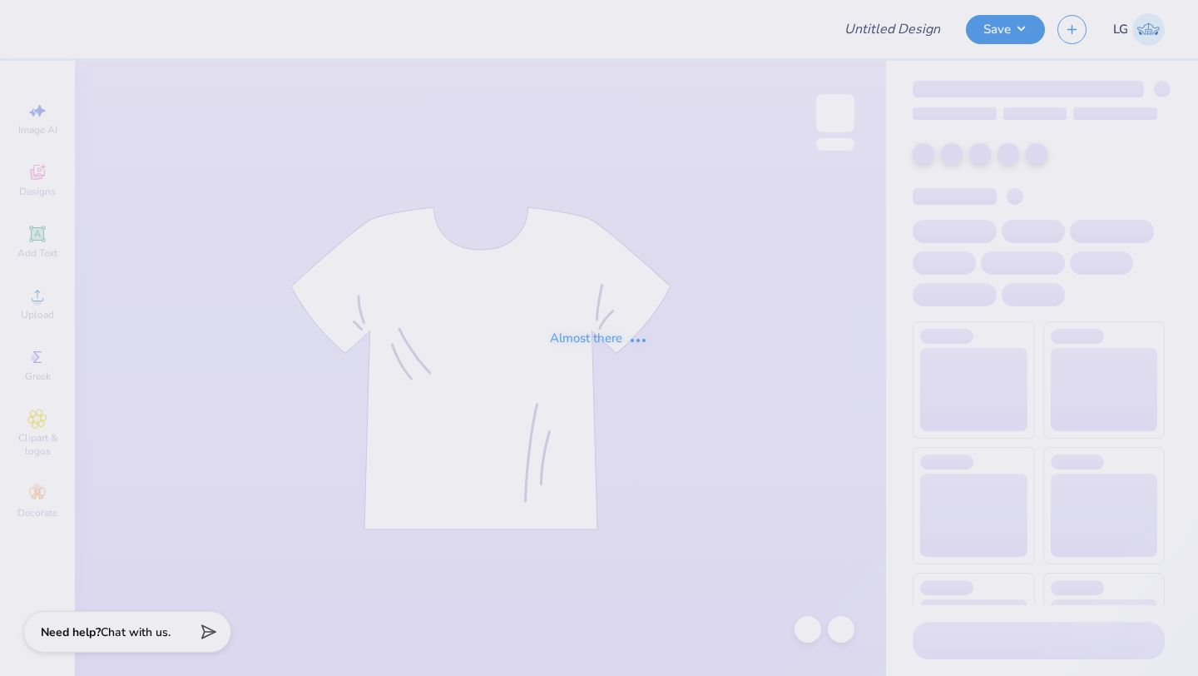
type input "ND irish dance"
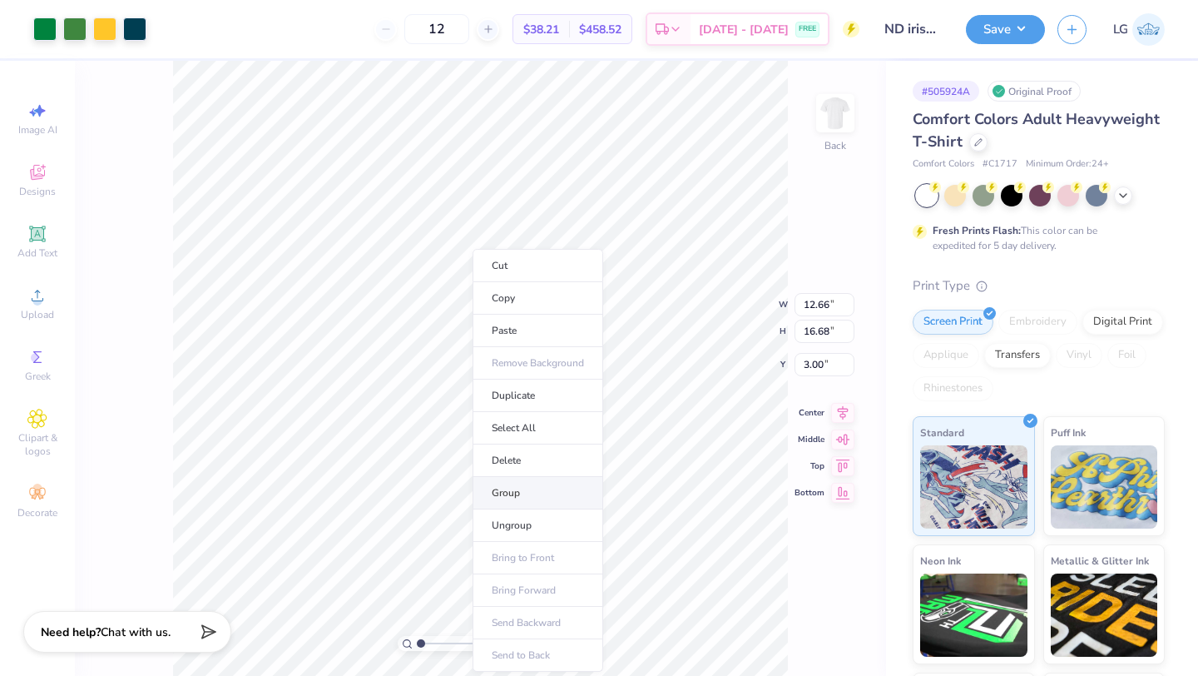
click at [516, 486] on li "Group" at bounding box center [538, 493] width 131 height 32
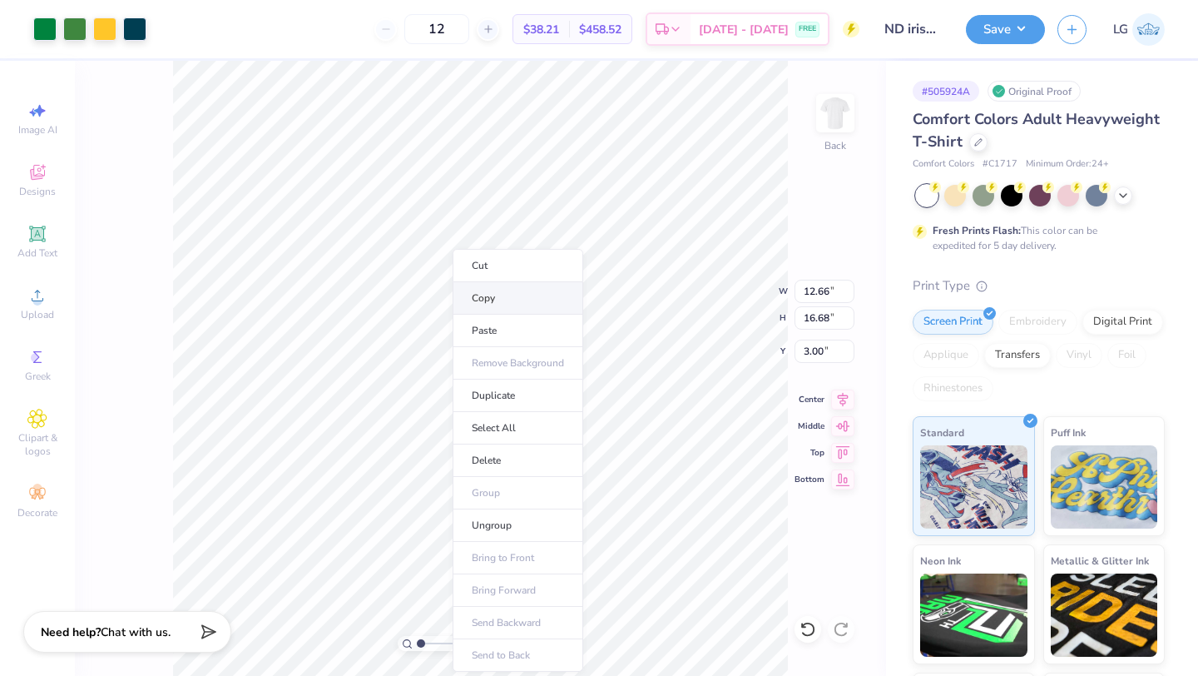
click at [496, 310] on li "Copy" at bounding box center [518, 298] width 131 height 32
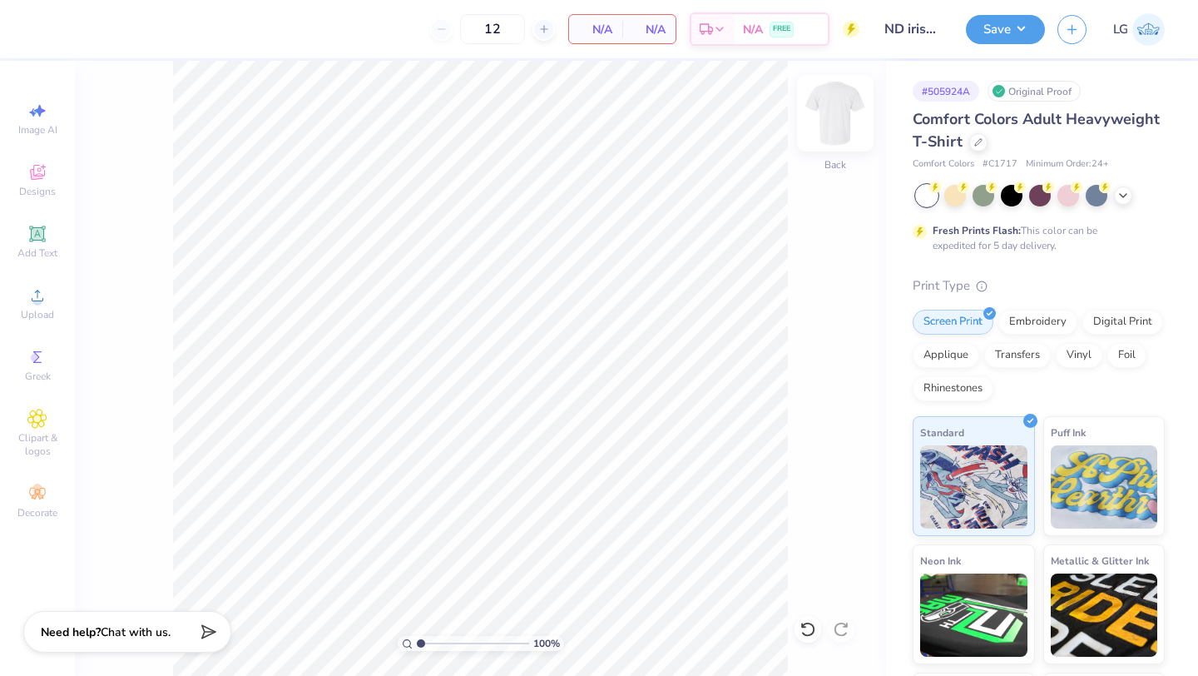
click at [851, 130] on img at bounding box center [835, 113] width 67 height 67
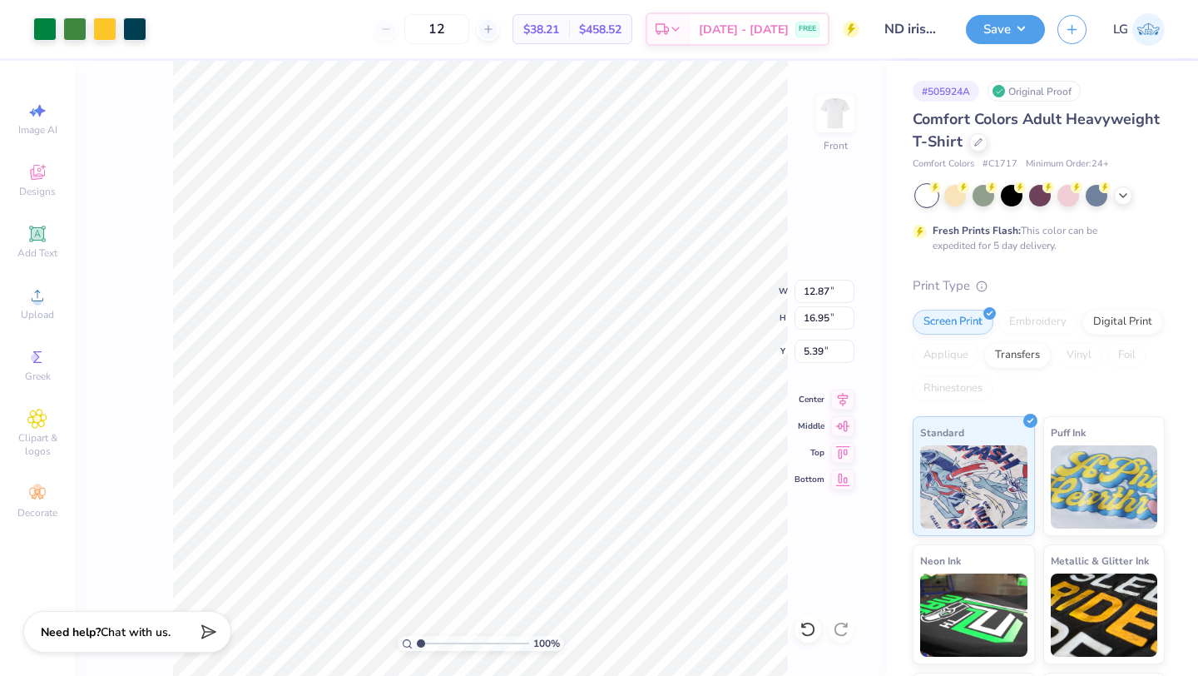
type input "11.88"
type input "15.65"
type input "3.00"
click at [827, 101] on img at bounding box center [835, 113] width 67 height 67
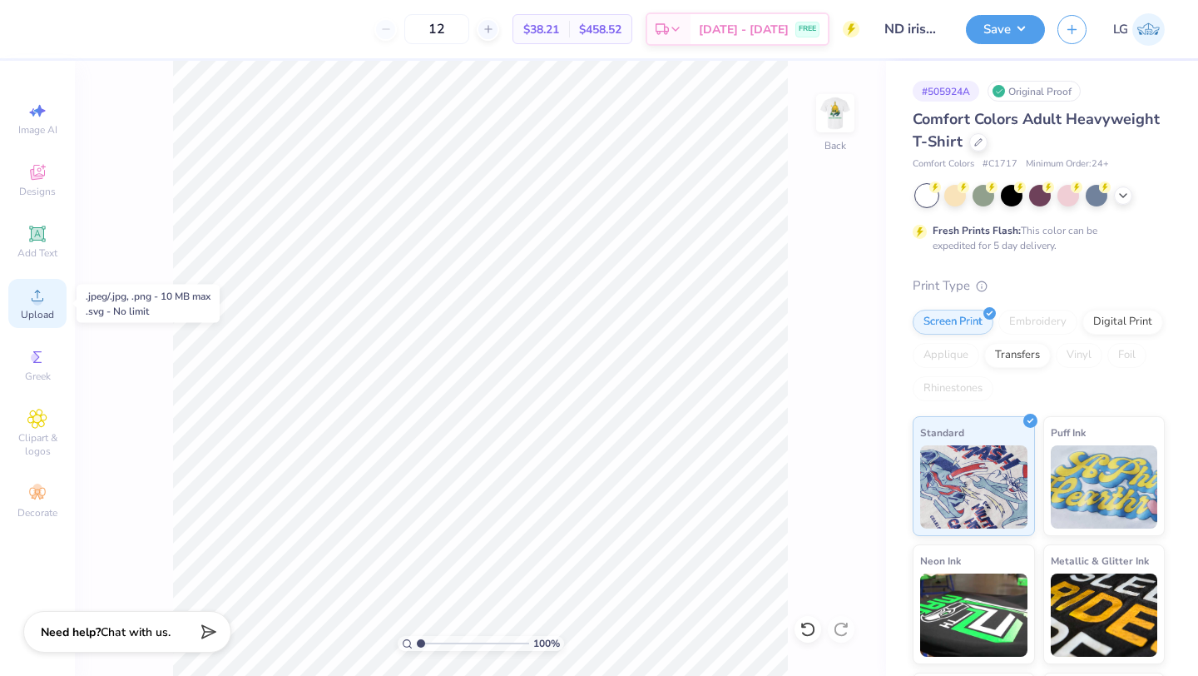
click at [37, 305] on div "Upload" at bounding box center [37, 303] width 58 height 49
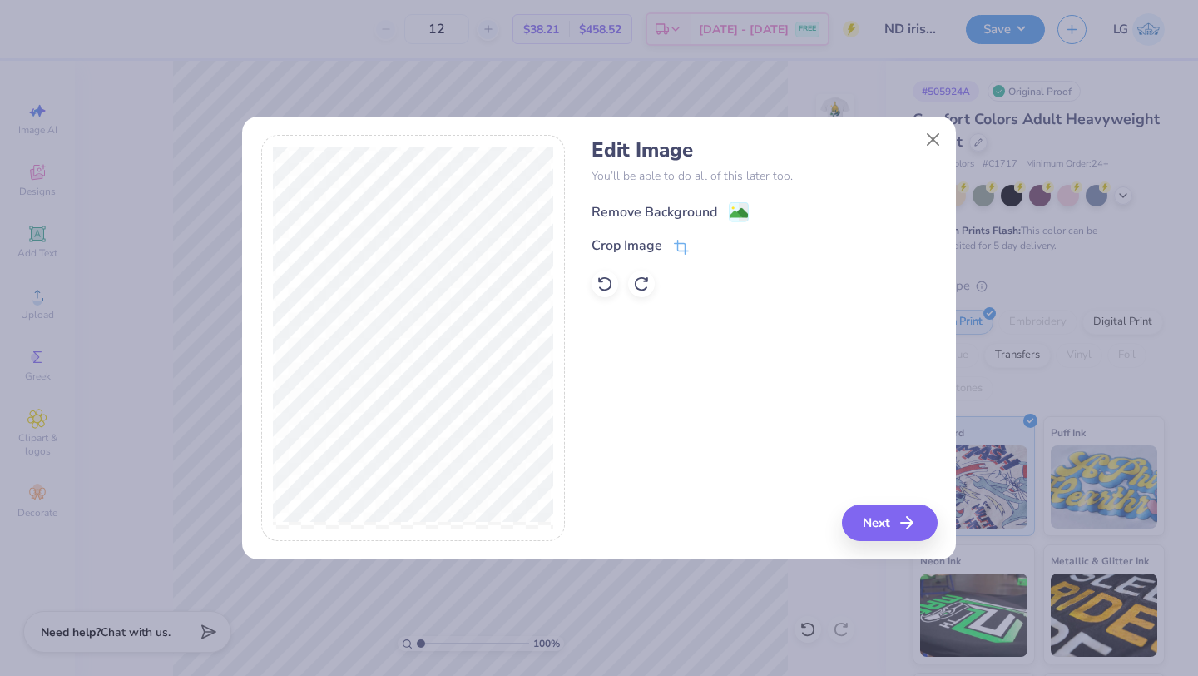
click at [667, 208] on div "Remove Background" at bounding box center [655, 212] width 126 height 20
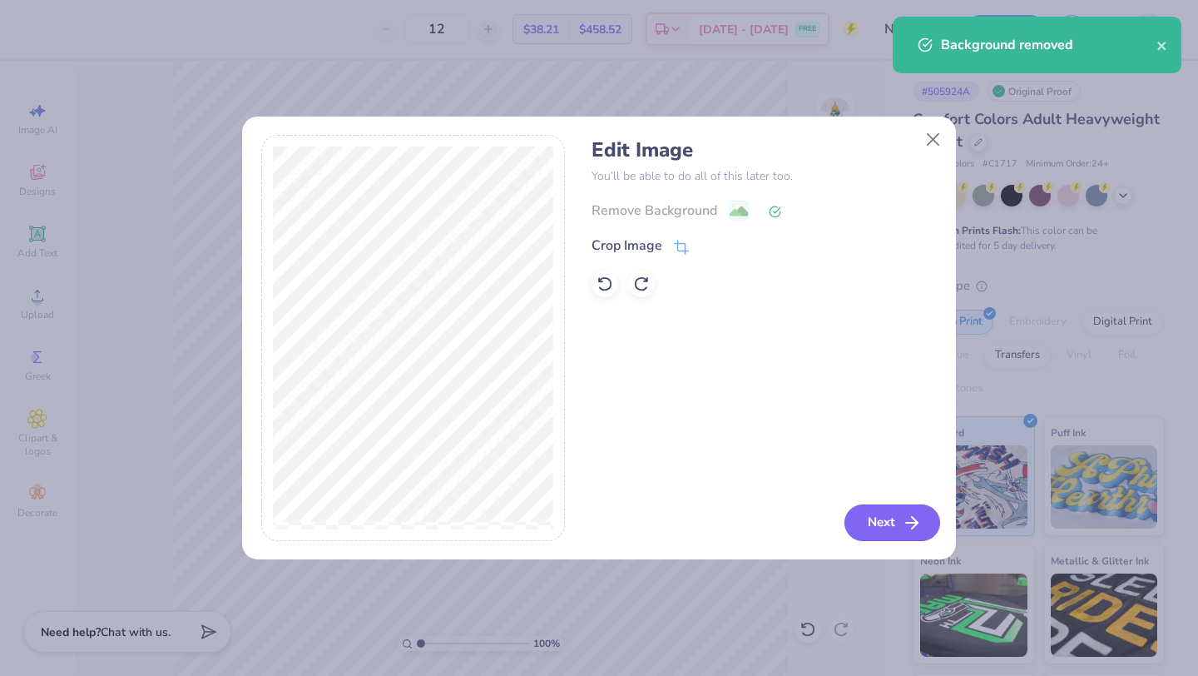
click at [891, 525] on button "Next" at bounding box center [893, 522] width 96 height 37
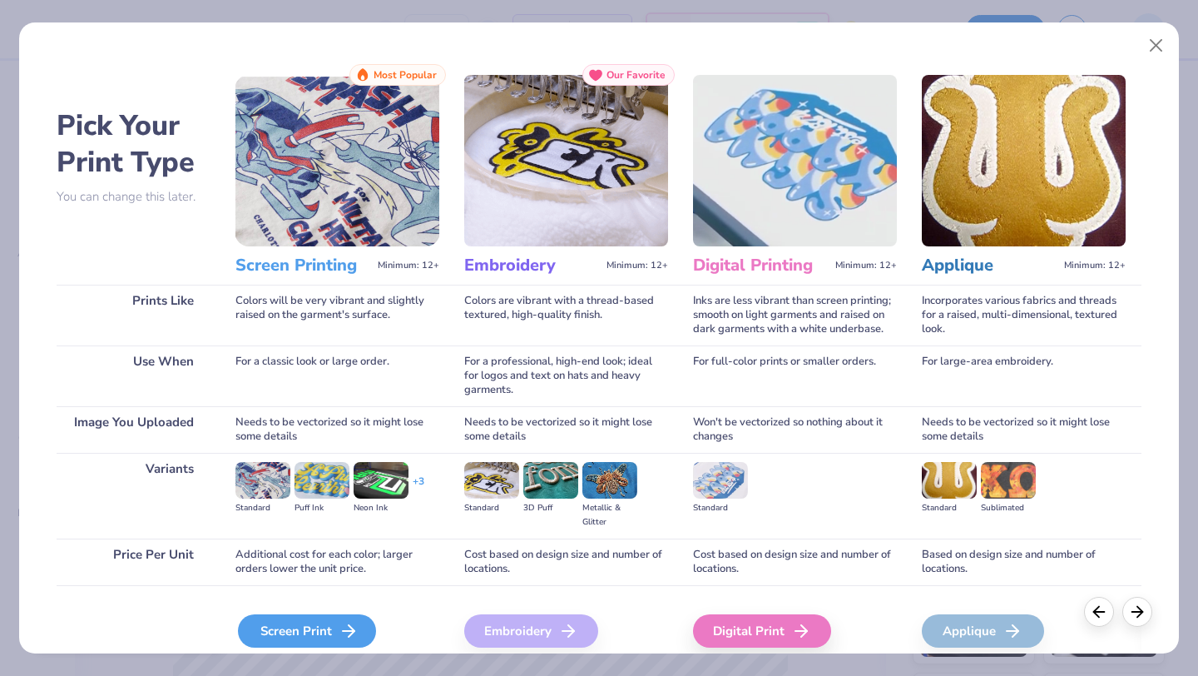
click at [306, 640] on div "Screen Print" at bounding box center [307, 630] width 138 height 33
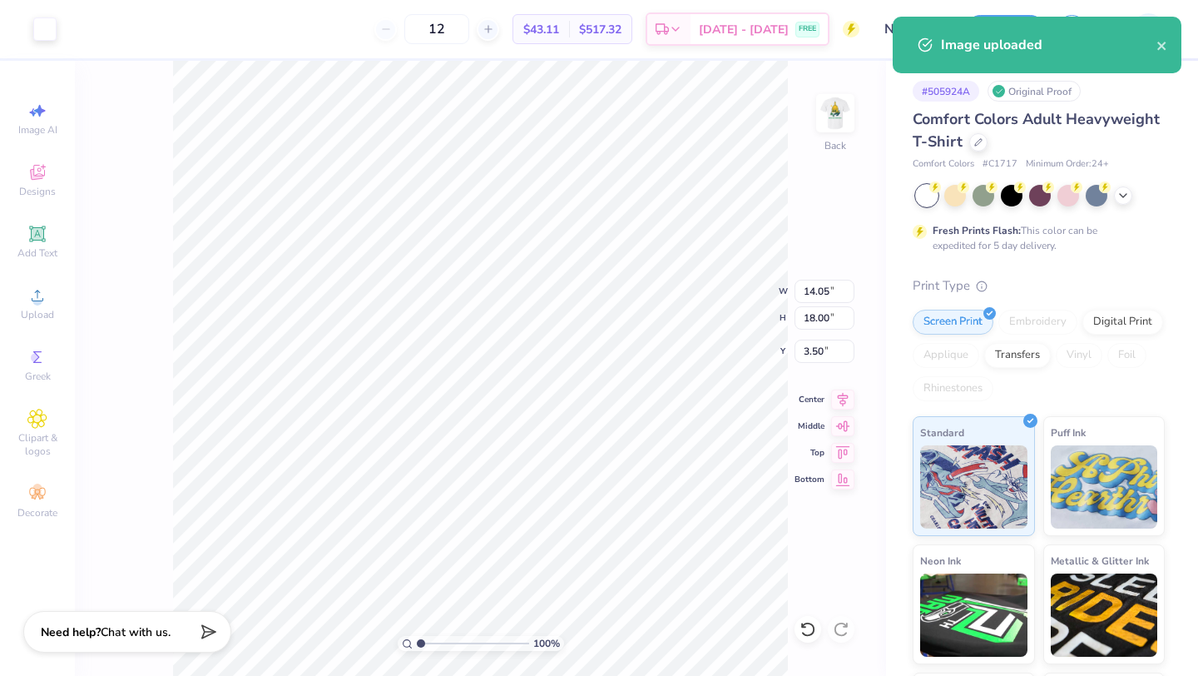
type input "3.46"
type input "4.43"
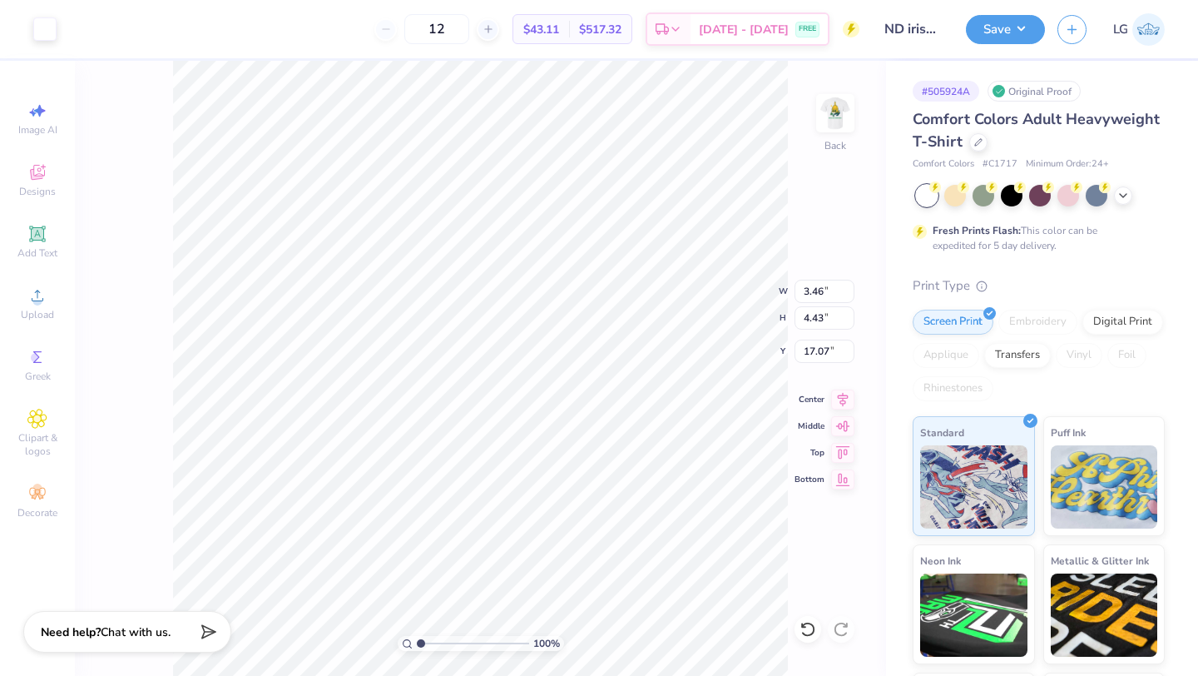
type input "3.00"
type input "2.88"
type input "3.68"
type input "3.00"
type input "2.96"
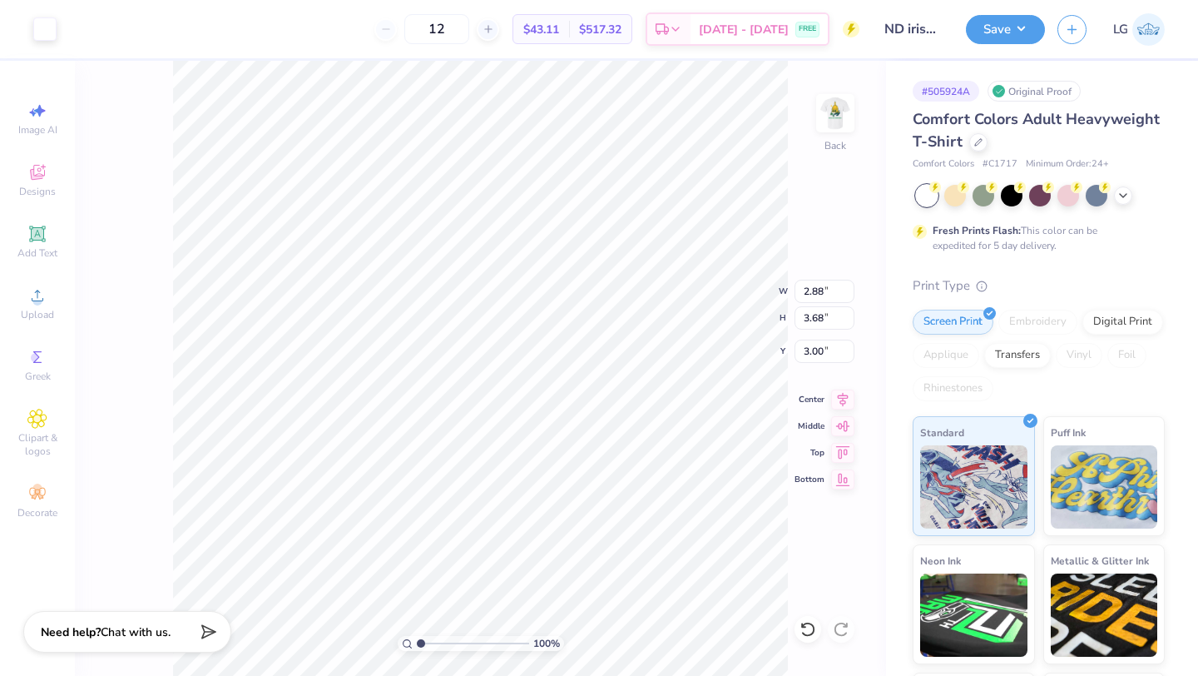
type input "3.80"
type input "2.89"
click at [837, 120] on img at bounding box center [835, 113] width 67 height 67
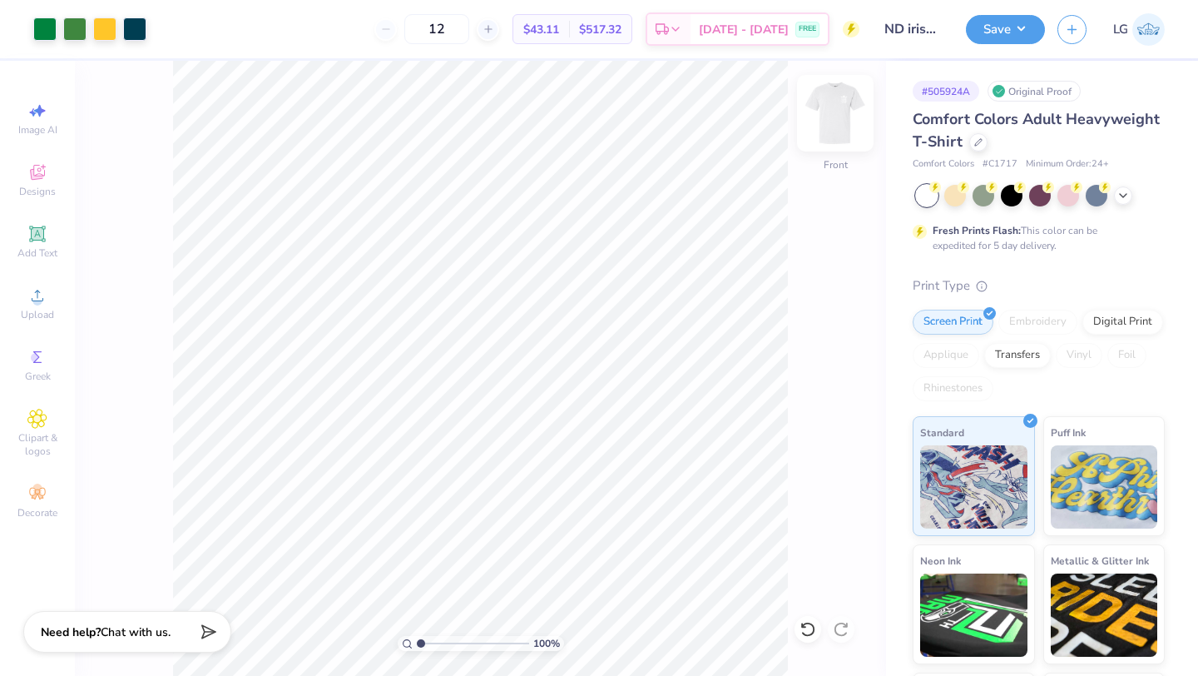
click at [838, 137] on img at bounding box center [835, 113] width 67 height 67
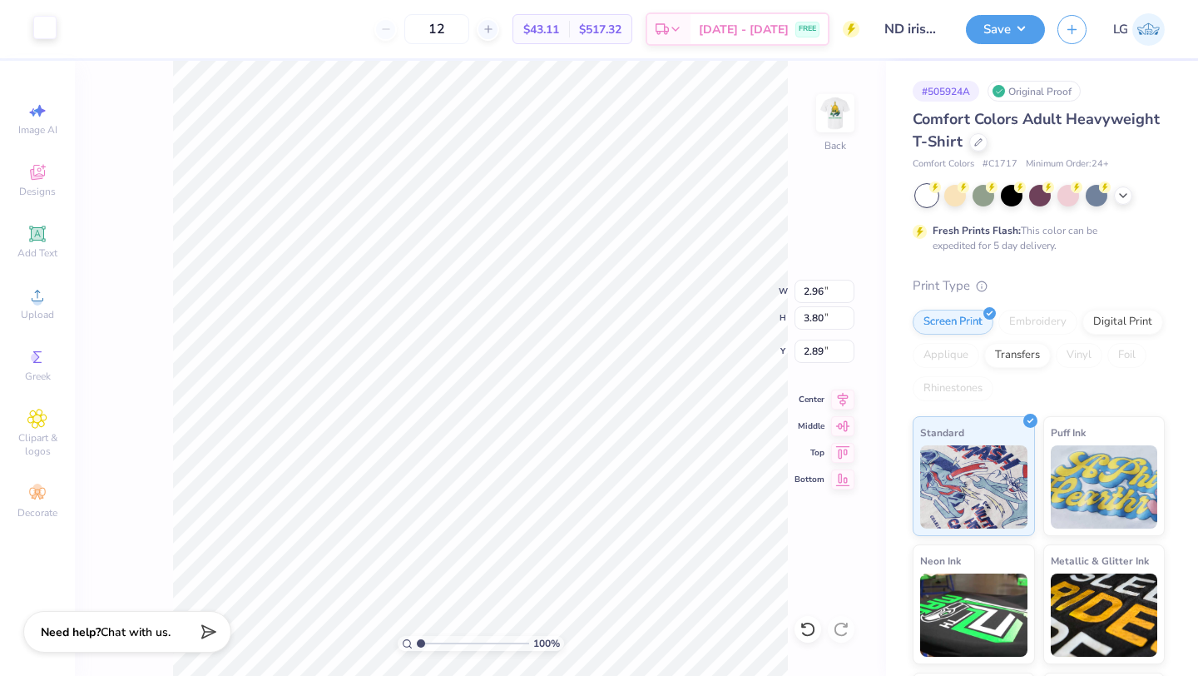
click at [51, 37] on div at bounding box center [44, 27] width 23 height 23
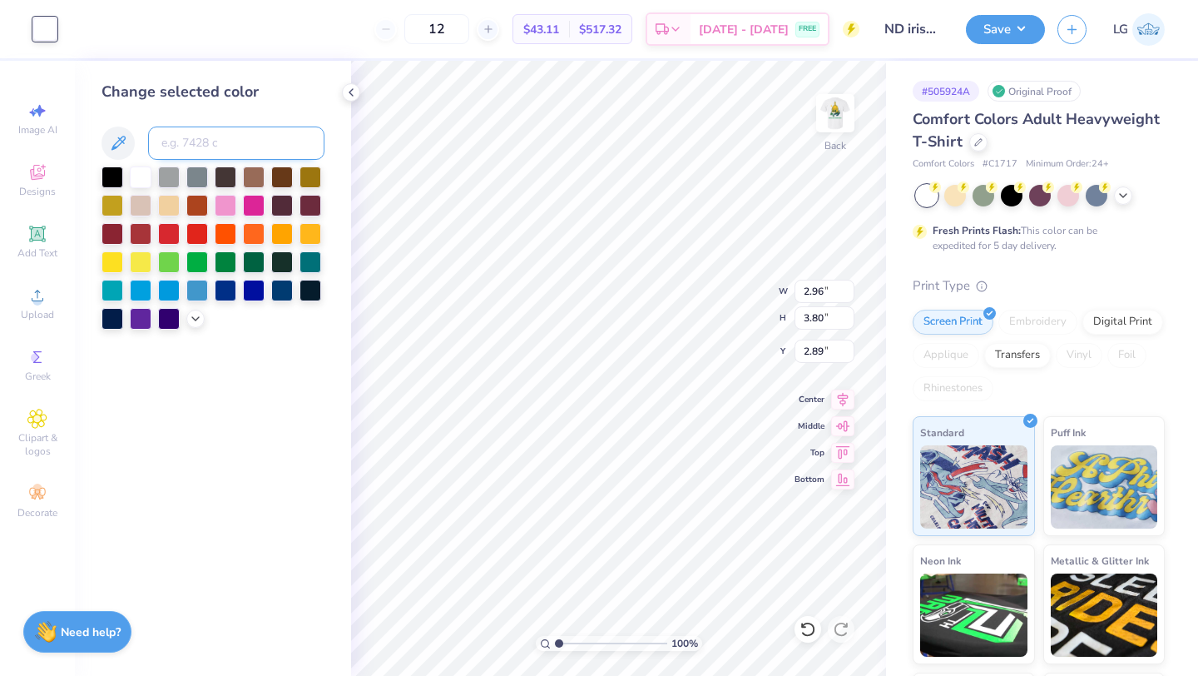
click at [196, 137] on input at bounding box center [236, 142] width 176 height 33
type input "348"
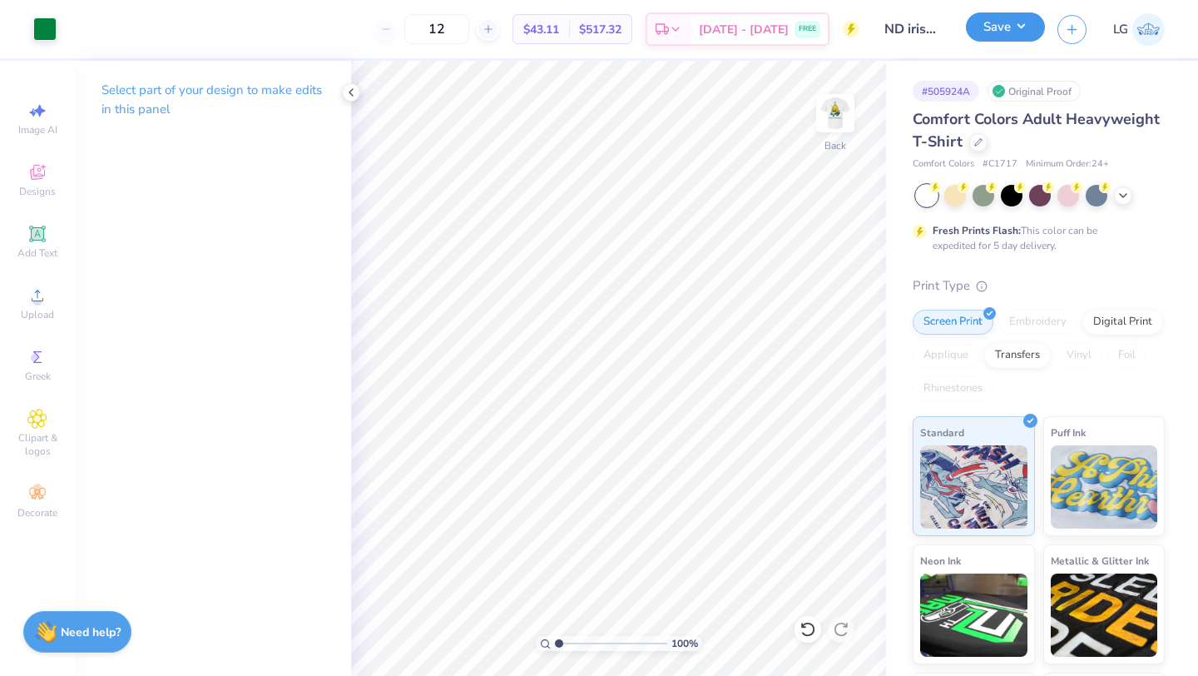
click at [989, 24] on button "Save" at bounding box center [1005, 26] width 79 height 29
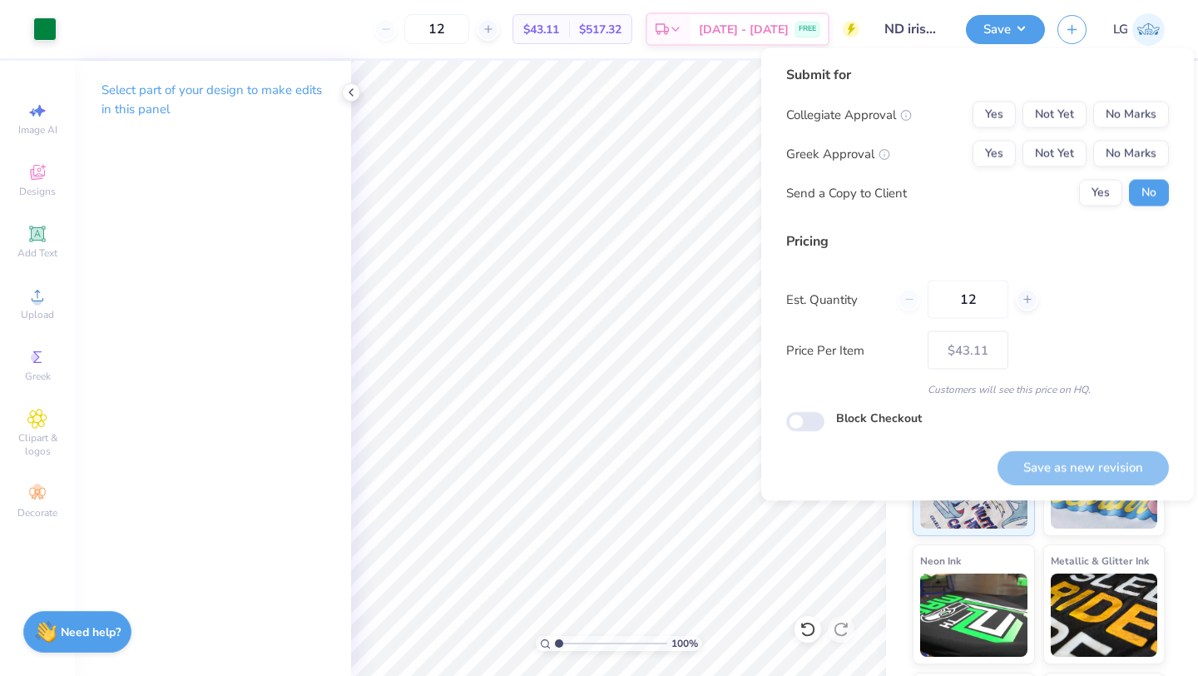
click at [1112, 98] on div "Submit for Collegiate Approval Yes Not Yet No Marks Greek Approval Yes Not Yet …" at bounding box center [977, 142] width 383 height 154
click at [1114, 109] on button "No Marks" at bounding box center [1132, 115] width 76 height 27
click at [1128, 151] on button "No Marks" at bounding box center [1132, 154] width 76 height 27
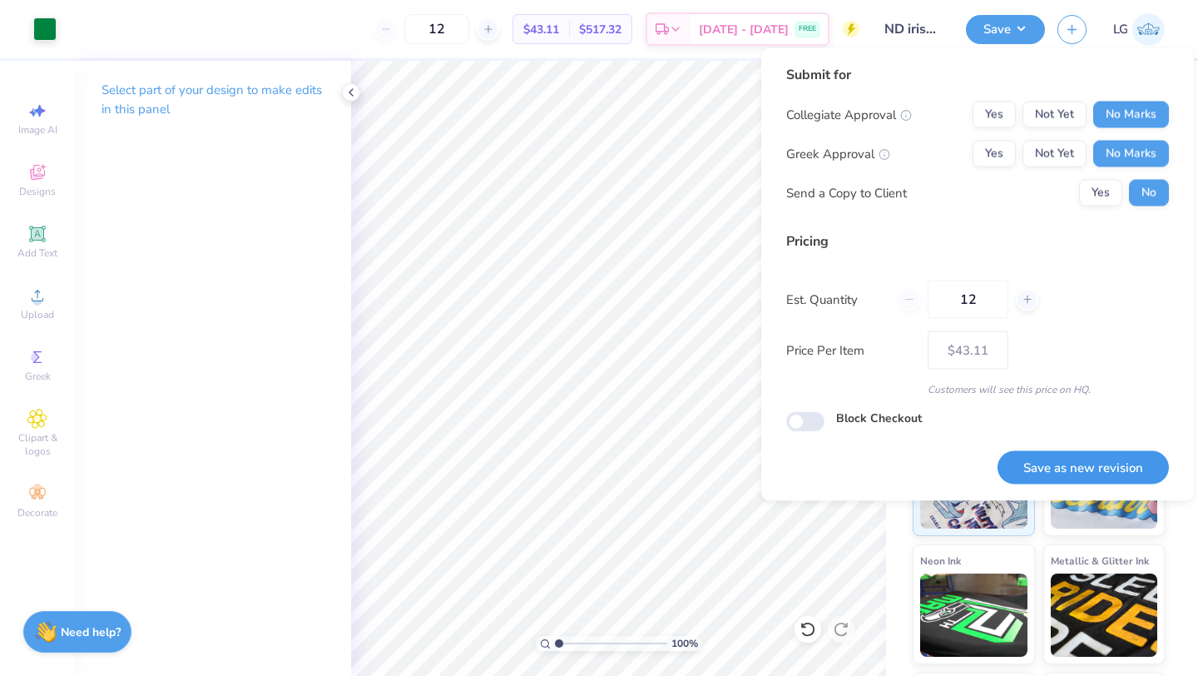
click at [1085, 459] on button "Save as new revision" at bounding box center [1083, 467] width 171 height 34
type input "$43.11"
